Goal: Information Seeking & Learning: Find specific fact

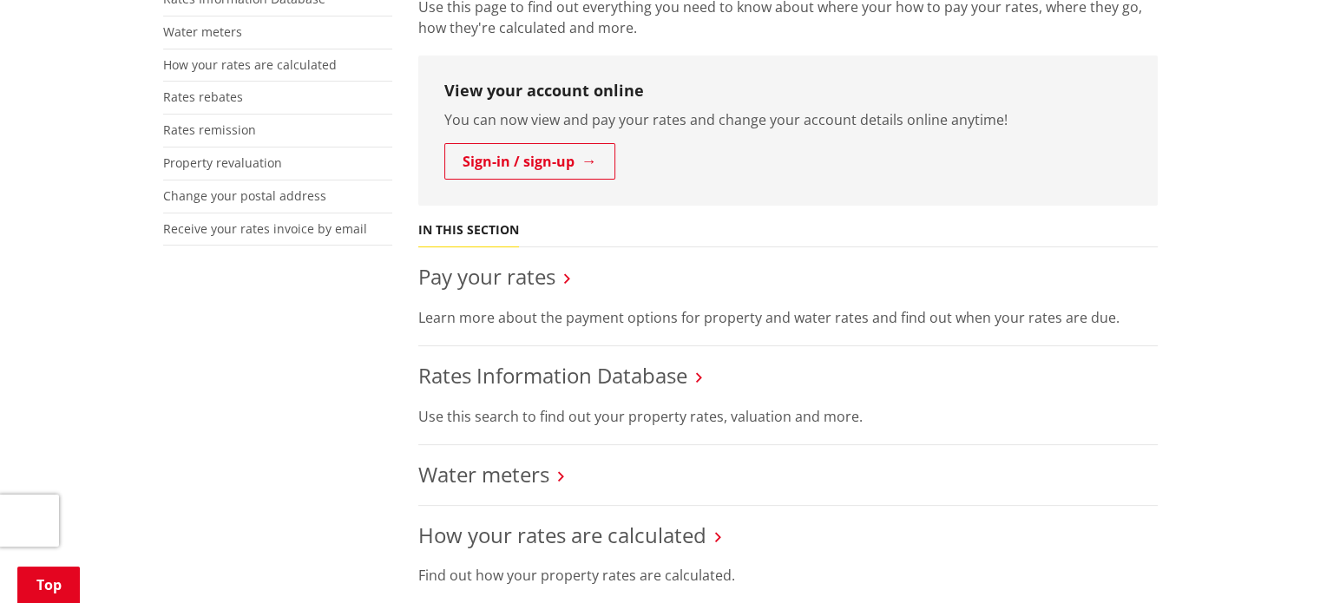
scroll to position [434, 0]
click at [529, 275] on link "Pay your rates" at bounding box center [486, 276] width 137 height 29
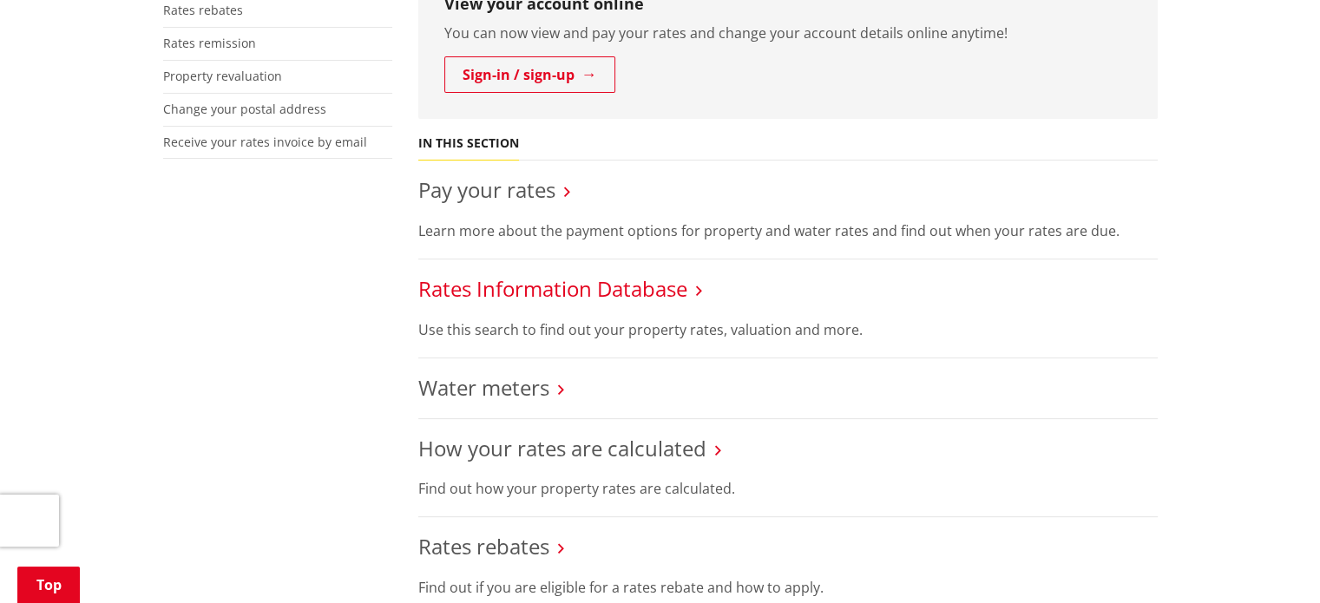
click at [606, 287] on link "Rates Information Database" at bounding box center [552, 288] width 269 height 29
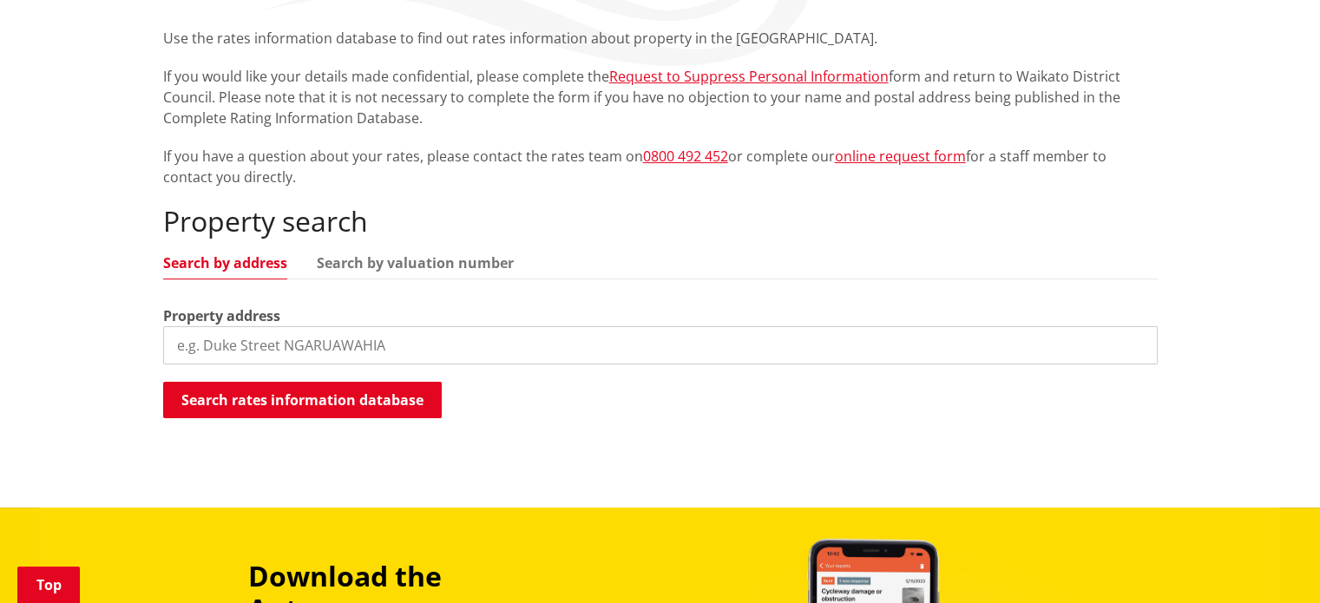
scroll to position [521, 0]
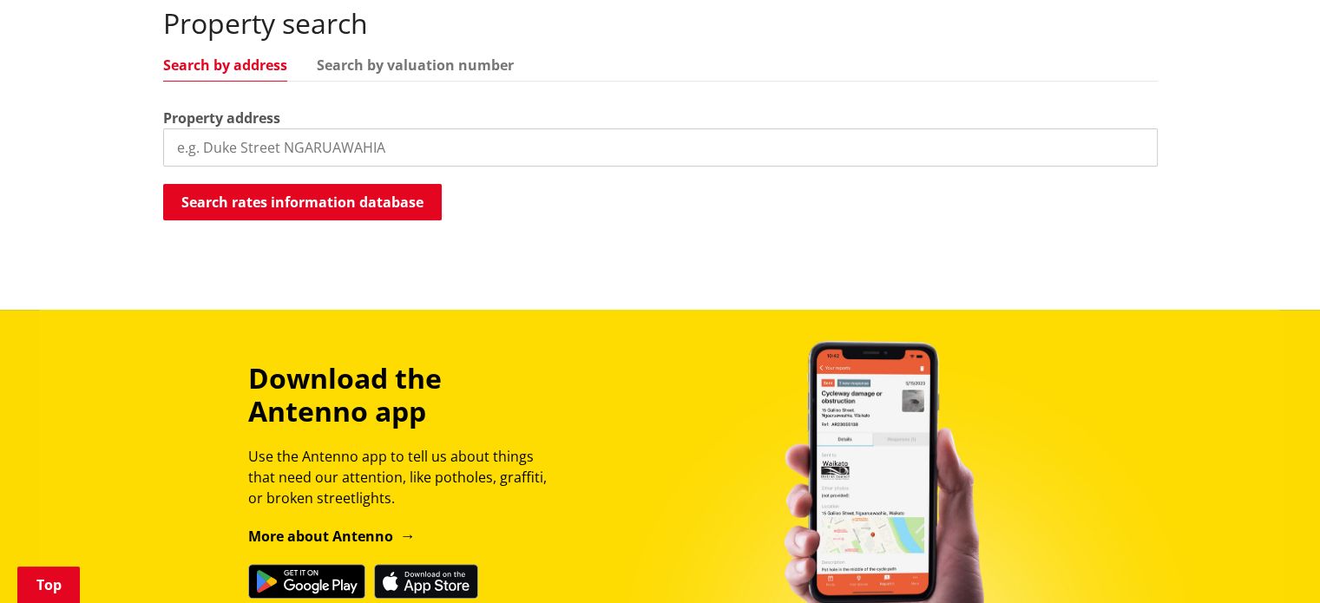
click at [295, 141] on input "search" at bounding box center [660, 147] width 995 height 38
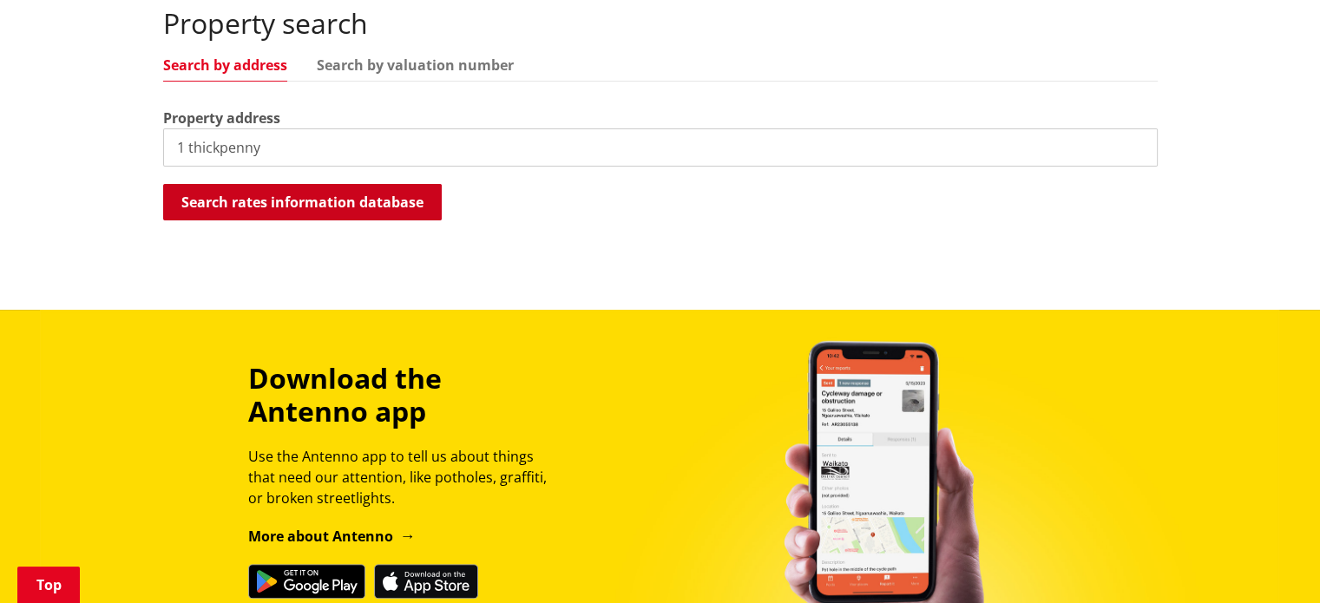
type input "1 thickpenny"
click at [279, 191] on button "Search rates information database" at bounding box center [302, 202] width 279 height 36
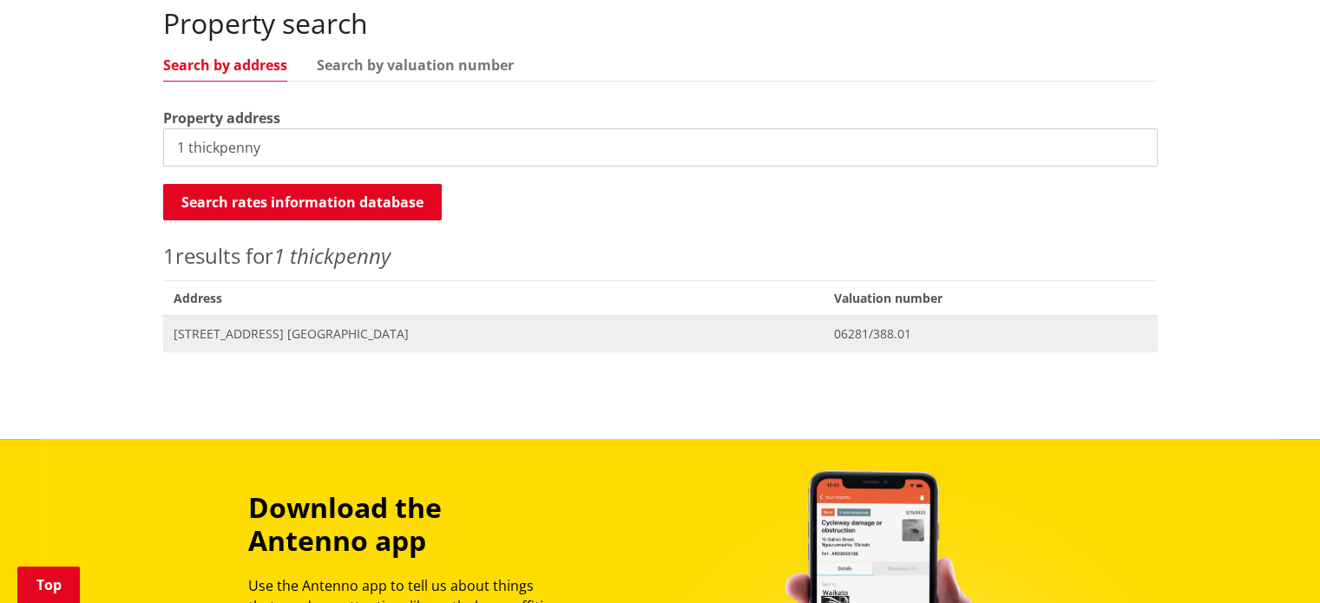
click at [320, 329] on span "1 Thickpenny Lane NGARUAWAHIA" at bounding box center [494, 333] width 640 height 17
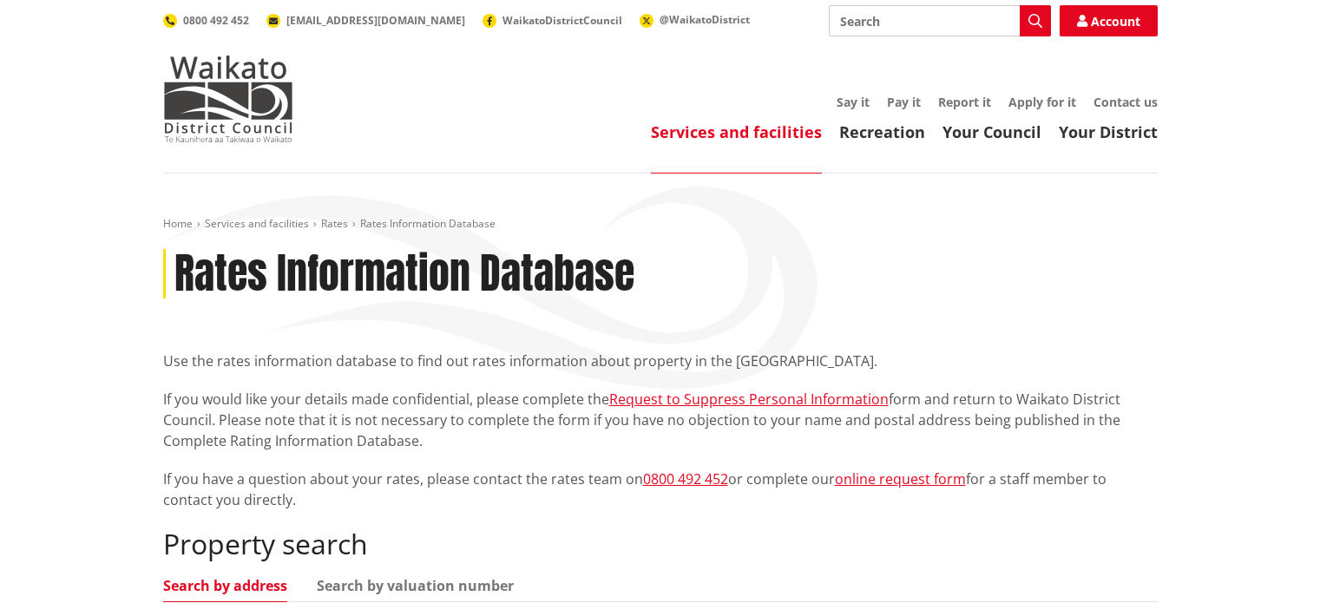
scroll to position [521, 0]
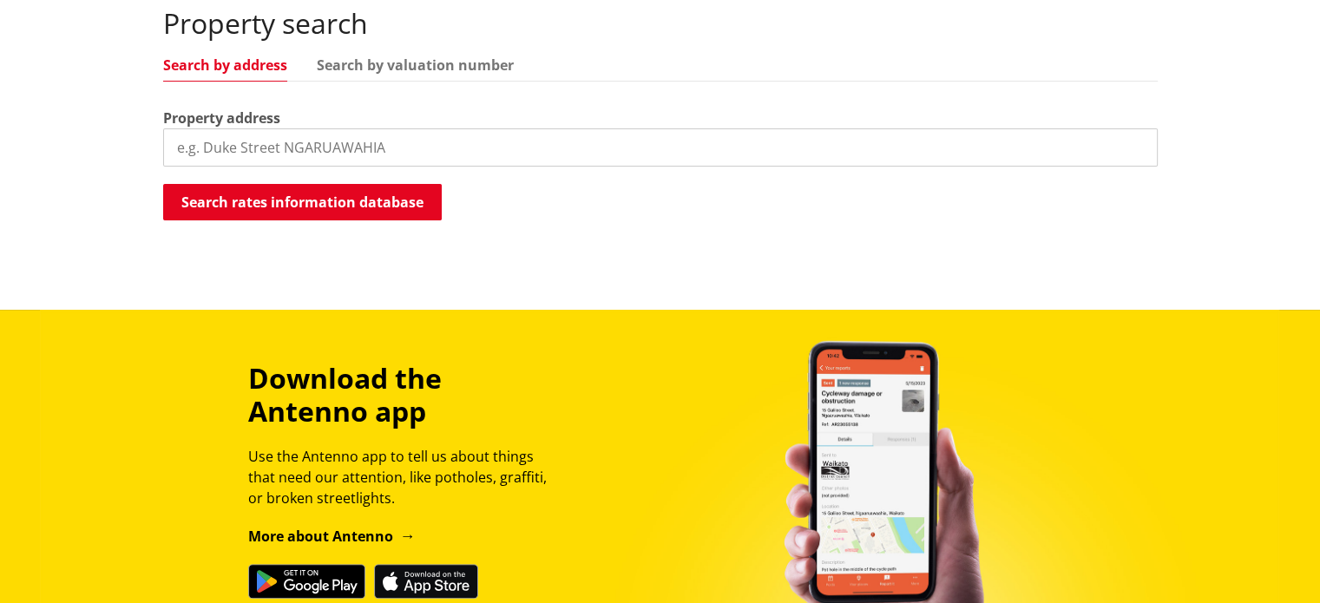
click at [196, 138] on input "search" at bounding box center [660, 147] width 995 height 38
type input "a"
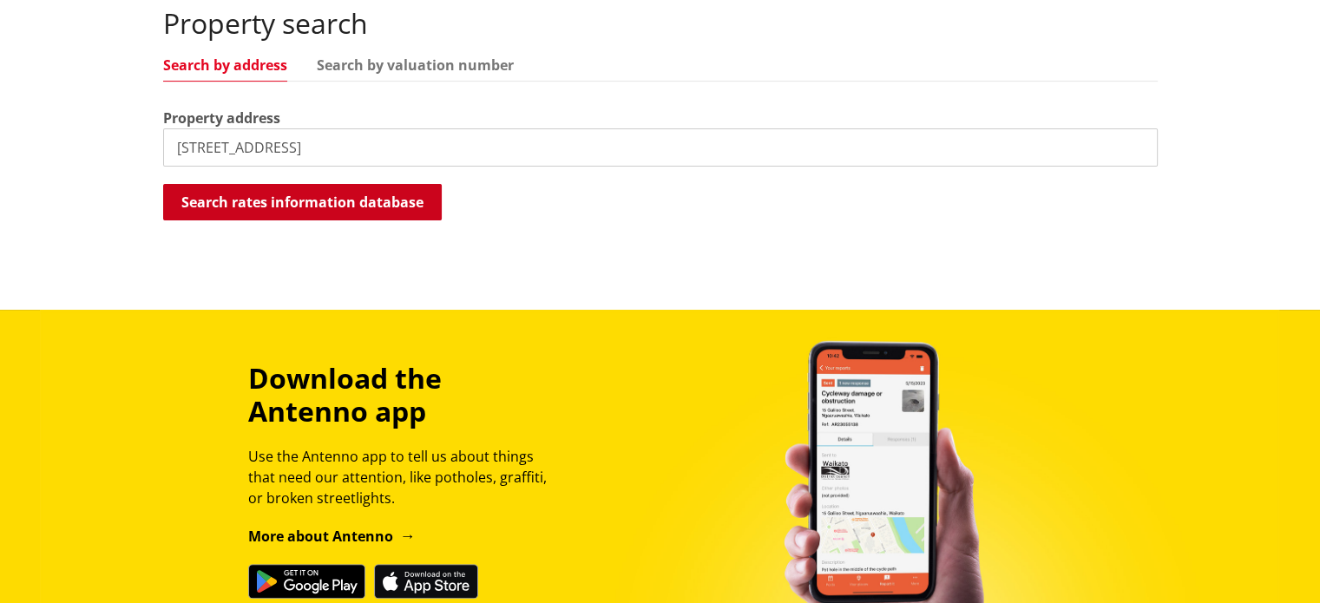
click at [299, 207] on button "Search rates information database" at bounding box center [302, 202] width 279 height 36
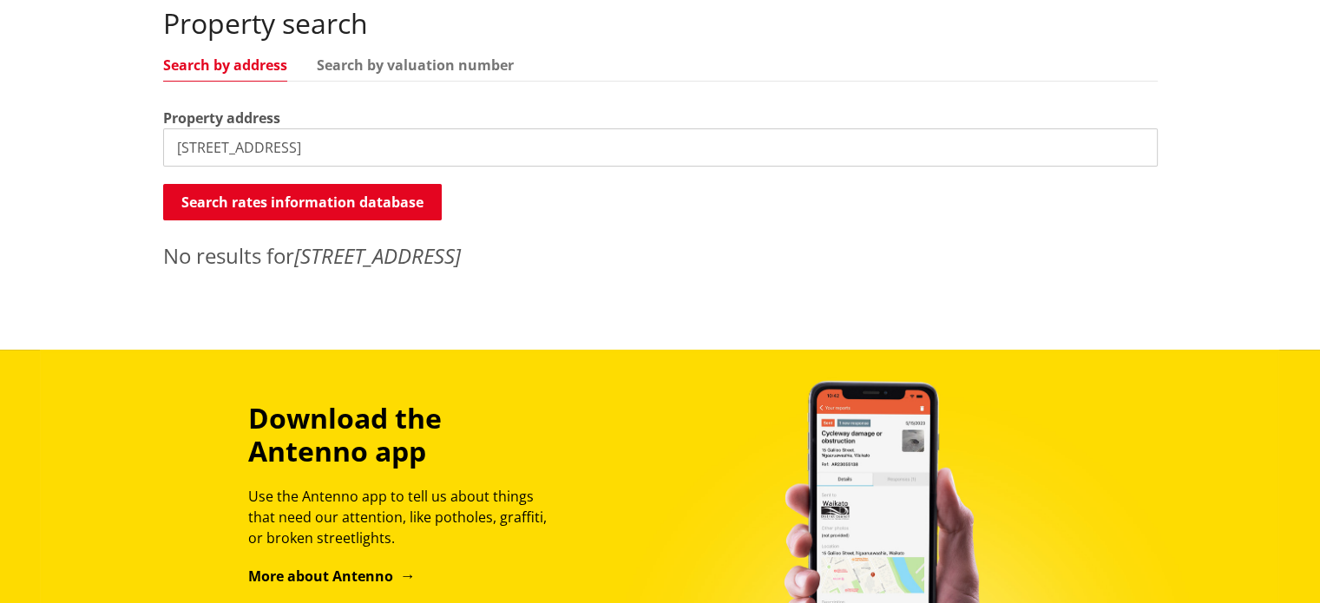
drag, startPoint x: 227, startPoint y: 148, endPoint x: 216, endPoint y: 156, distance: 13.7
click at [227, 148] on input "[STREET_ADDRESS]" at bounding box center [660, 147] width 995 height 38
click at [220, 143] on input "[STREET_ADDRESS]" at bounding box center [660, 147] width 995 height 38
type input "[STREET_ADDRESS]"
click at [283, 200] on button "Search rates information database" at bounding box center [302, 202] width 279 height 36
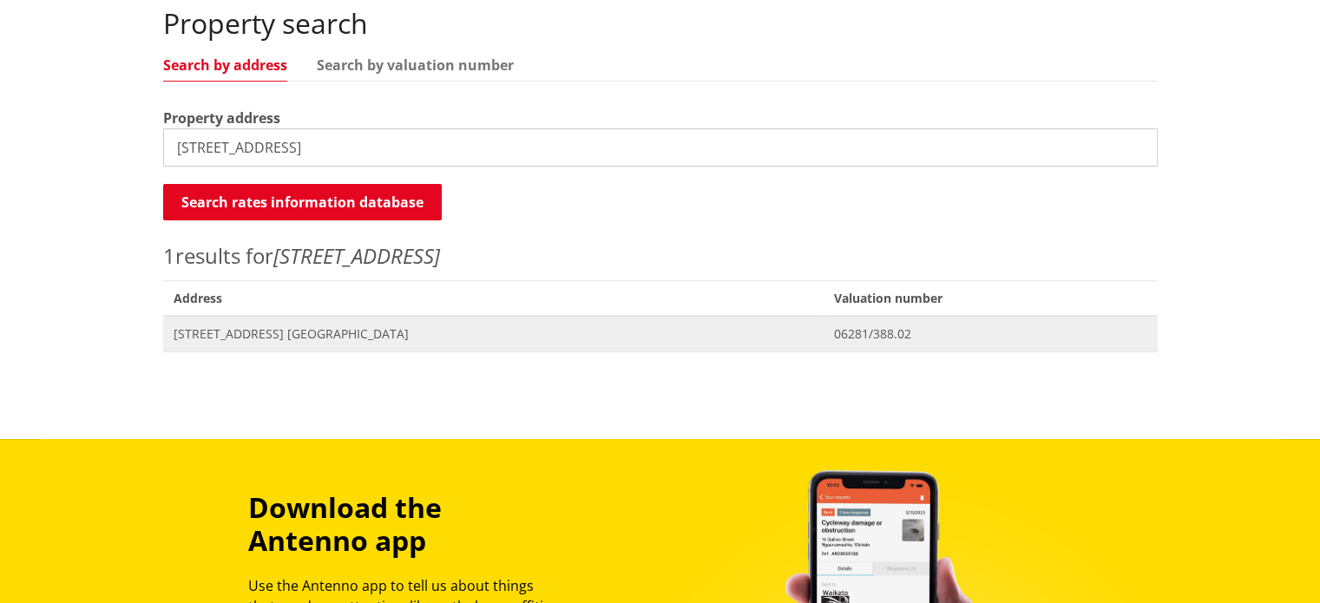
click at [337, 339] on span "[STREET_ADDRESS] [GEOGRAPHIC_DATA]" at bounding box center [494, 333] width 640 height 17
